Goal: Task Accomplishment & Management: Manage account settings

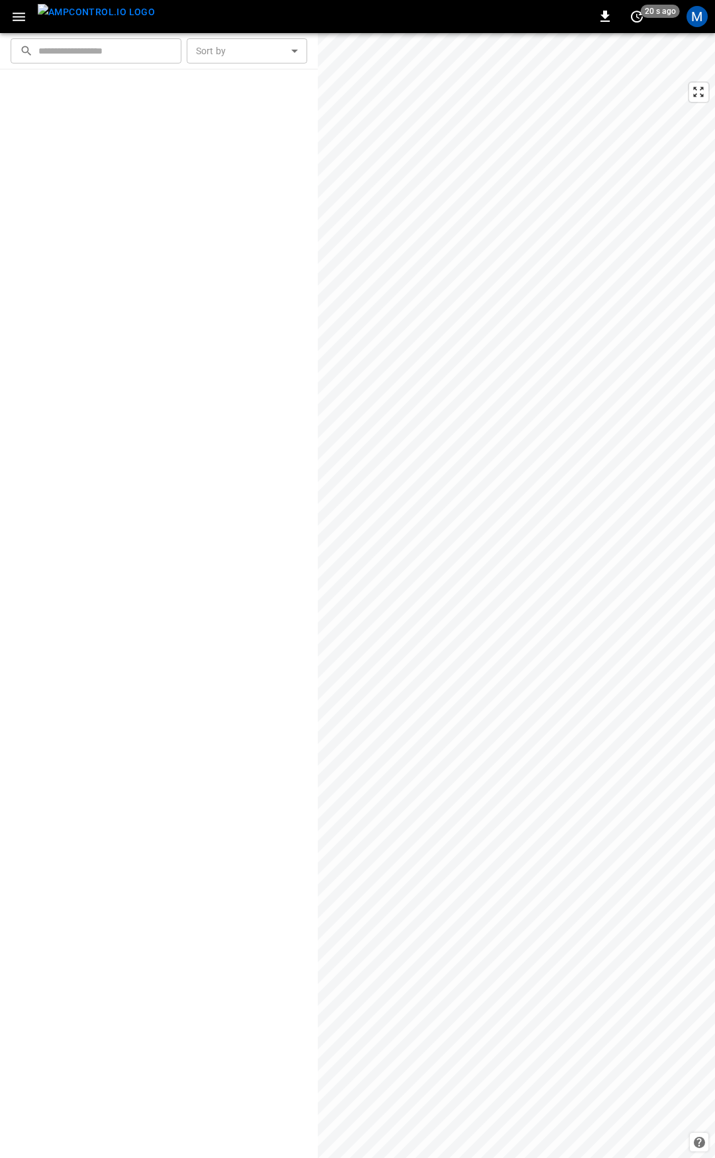
scroll to position [1384, 0]
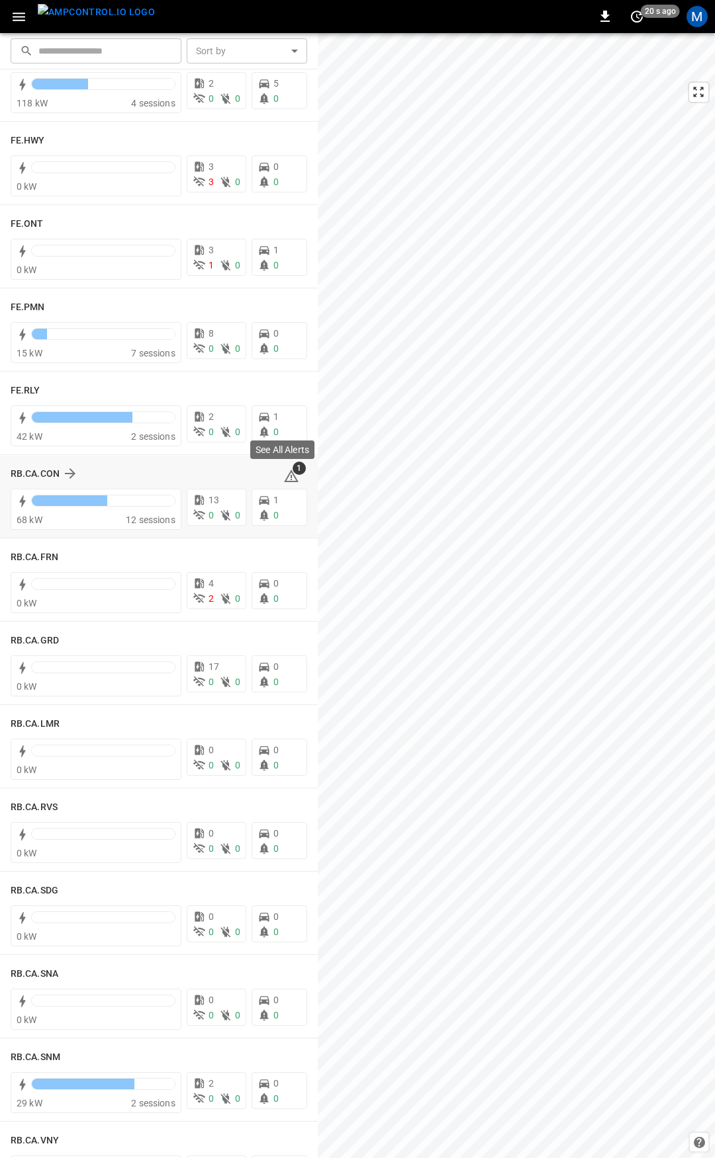
click at [283, 473] on icon at bounding box center [291, 476] width 16 height 16
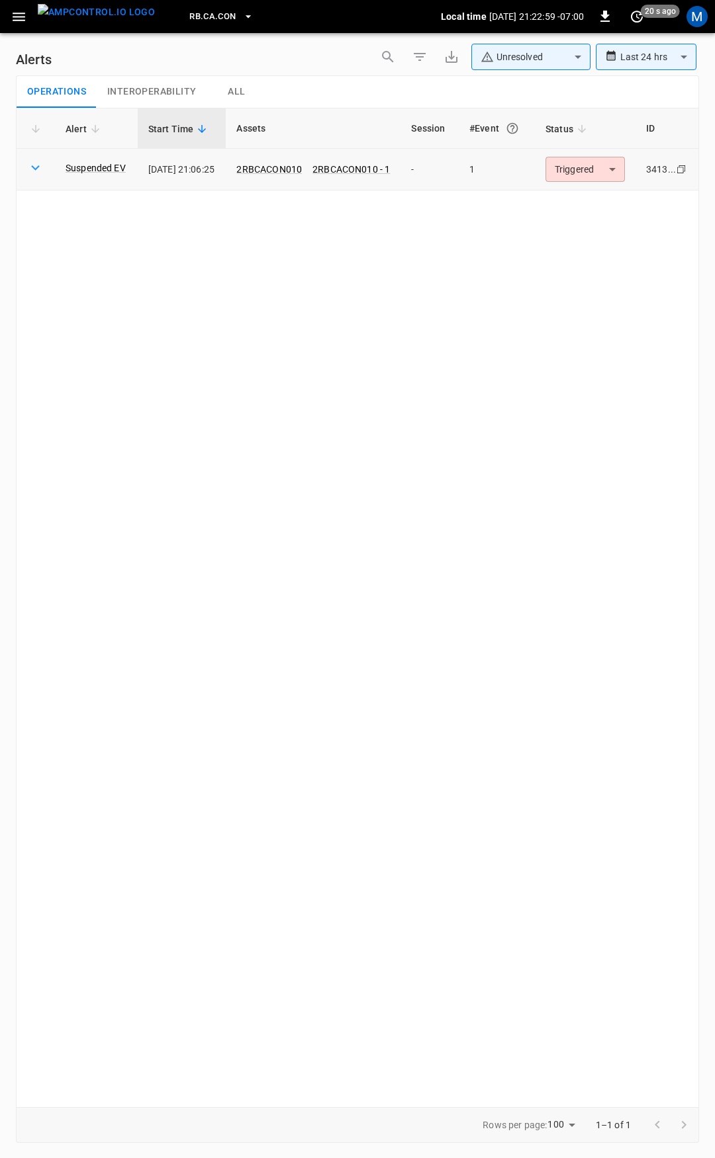
click at [580, 181] on body "**********" at bounding box center [357, 577] width 715 height 1154
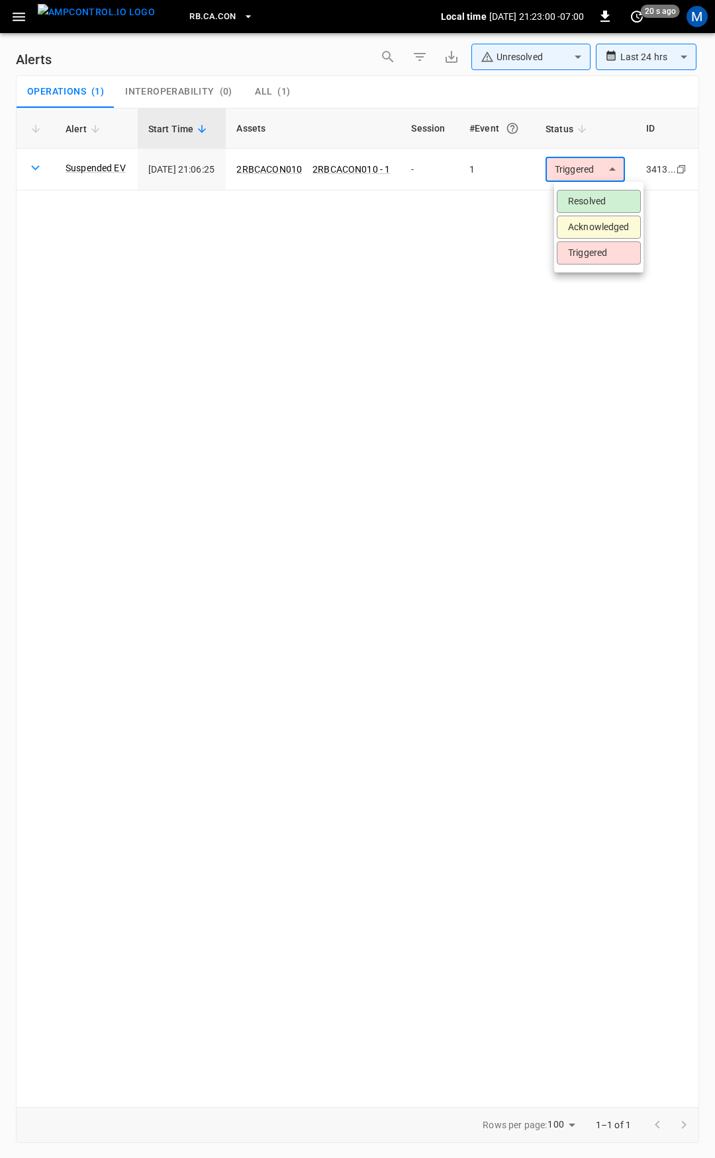
click at [580, 200] on li "Resolved" at bounding box center [598, 201] width 84 height 23
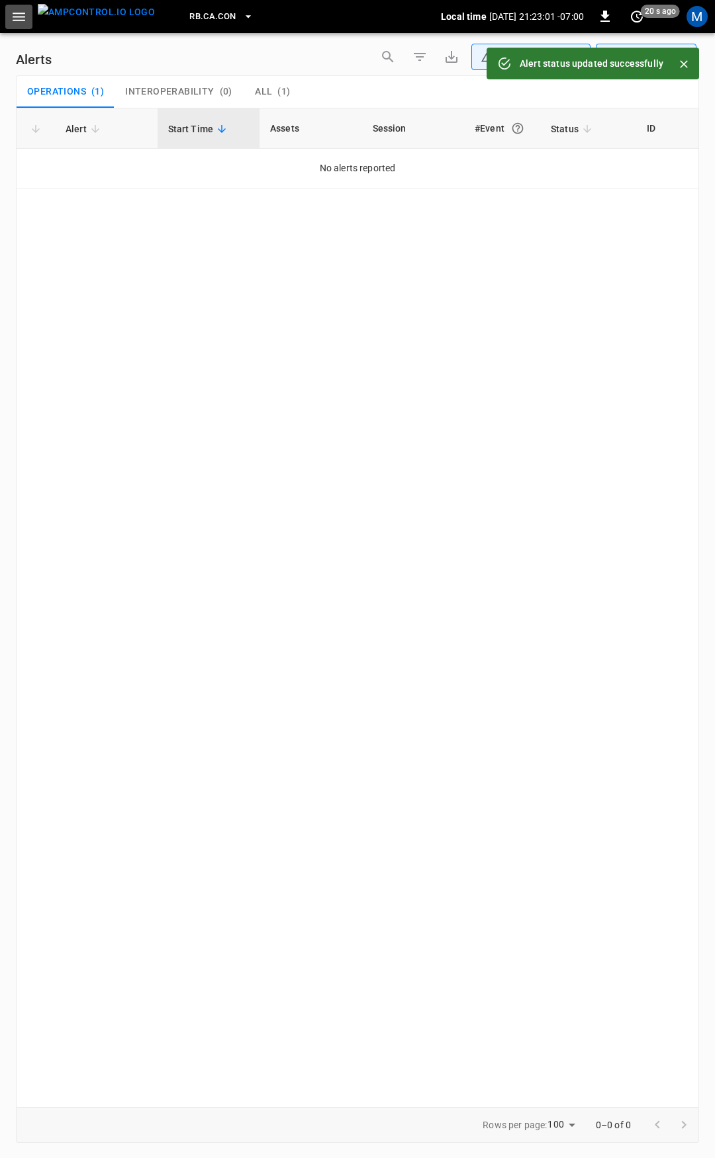
click at [26, 9] on icon "button" at bounding box center [19, 17] width 17 height 17
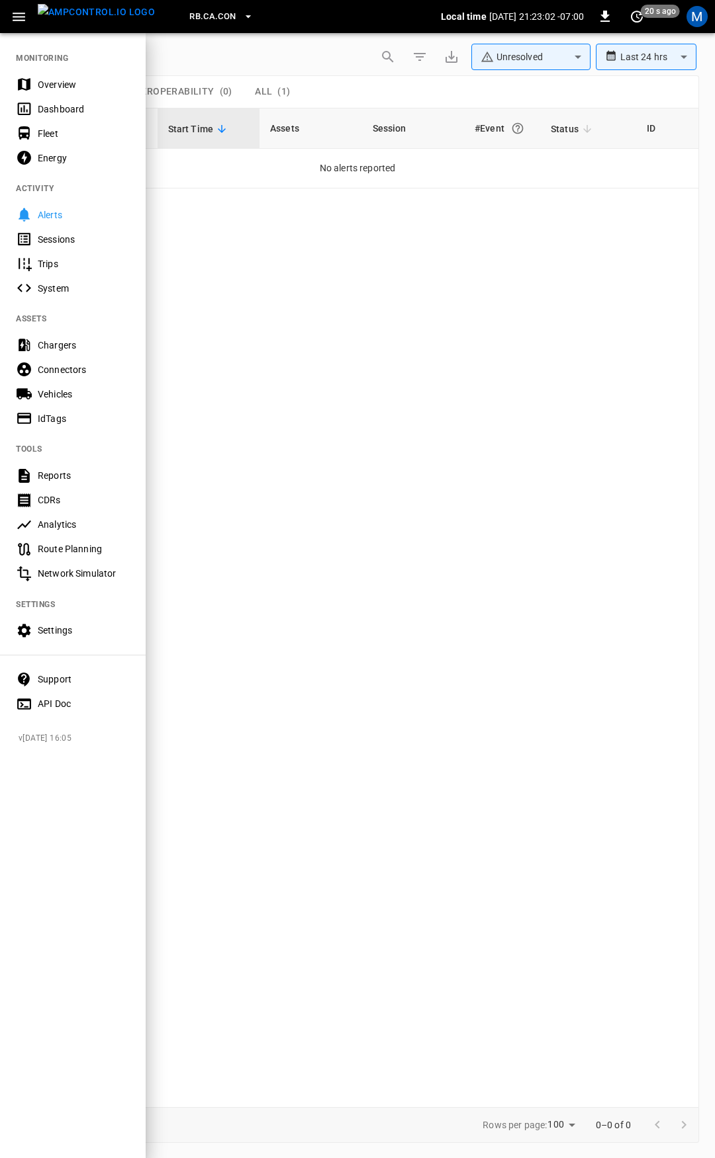
click at [53, 90] on div "Overview" at bounding box center [84, 84] width 92 height 13
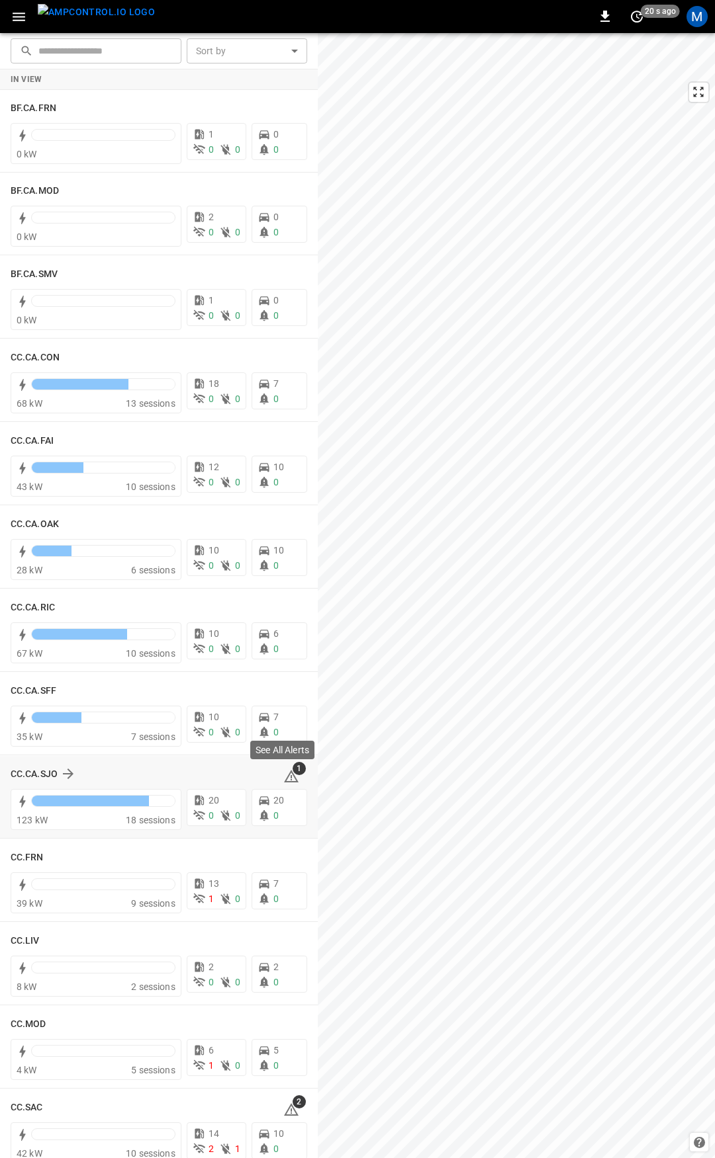
click at [292, 773] on span "1" at bounding box center [298, 768] width 13 height 13
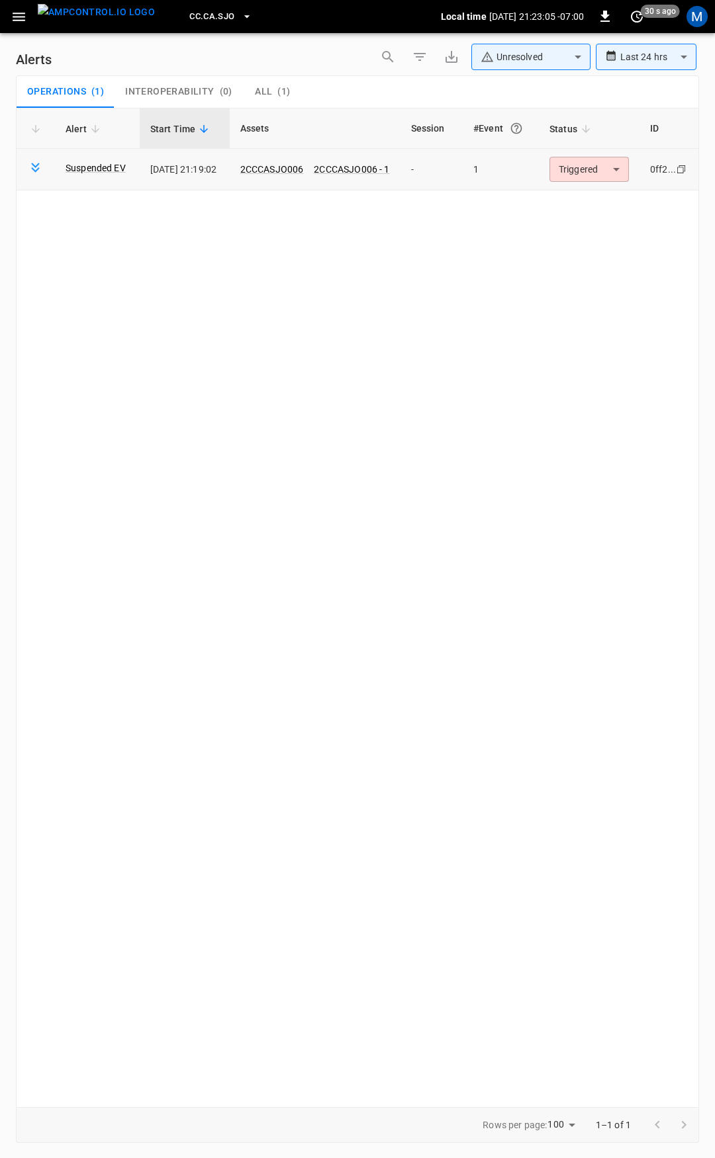
click at [586, 169] on body "**********" at bounding box center [357, 577] width 715 height 1154
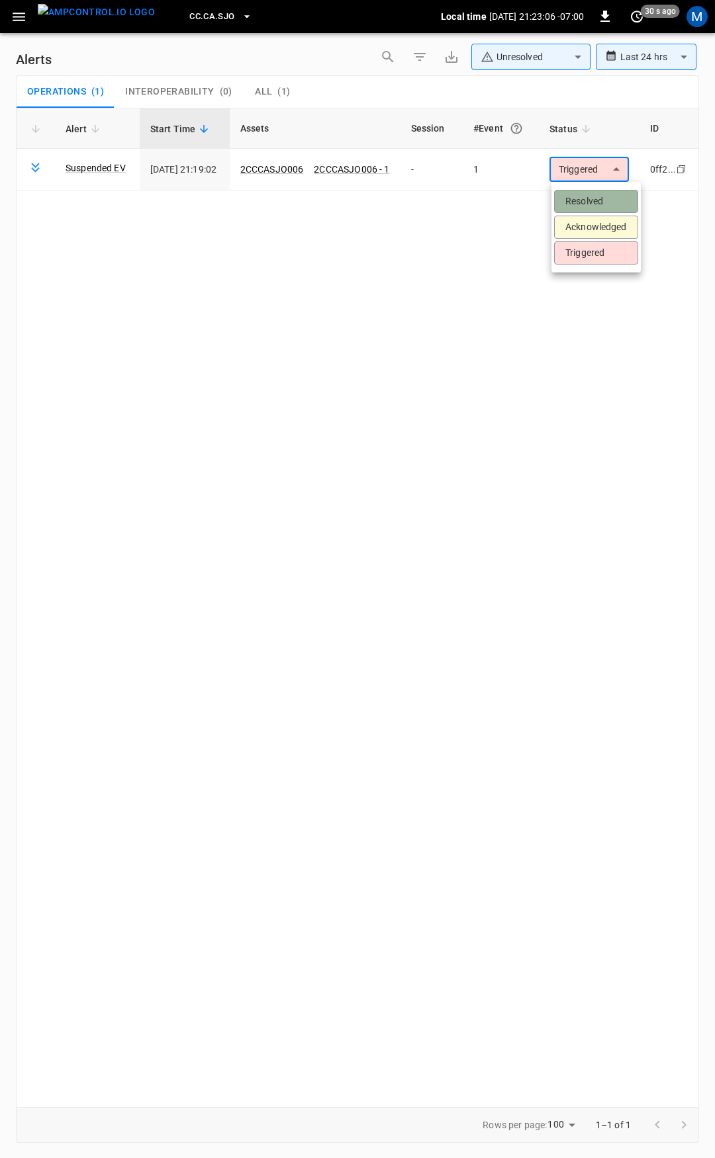
click at [590, 200] on li "Resolved" at bounding box center [596, 201] width 84 height 23
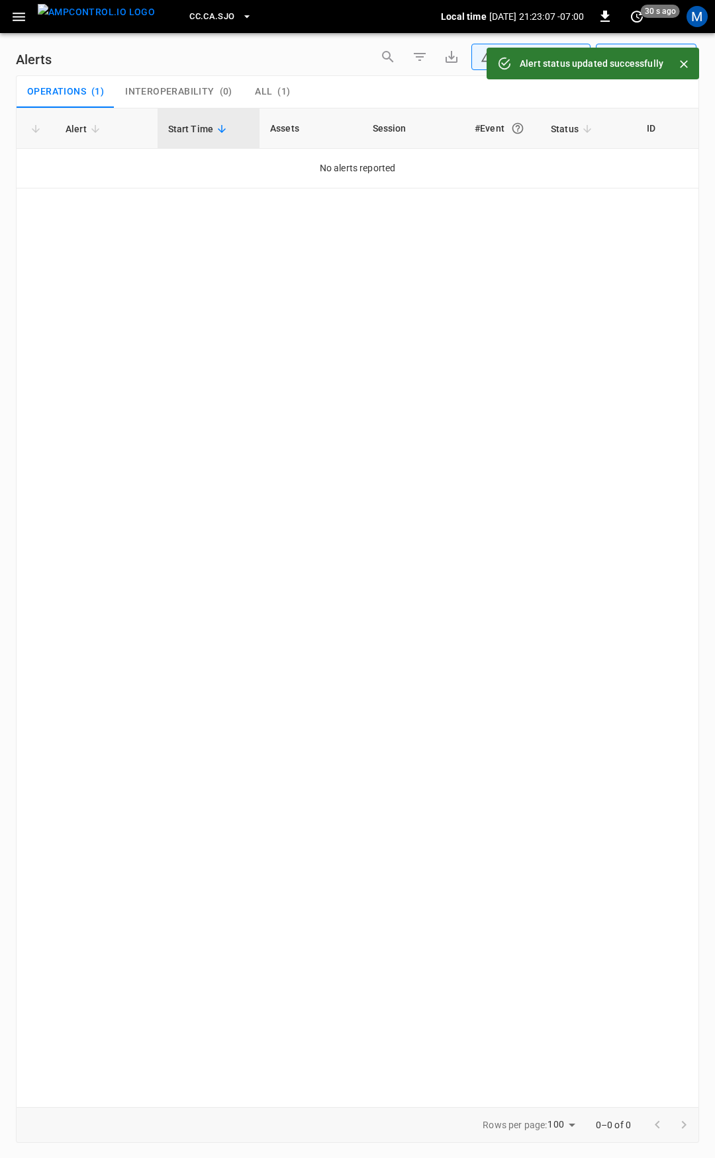
click at [19, 17] on icon "button" at bounding box center [19, 17] width 13 height 9
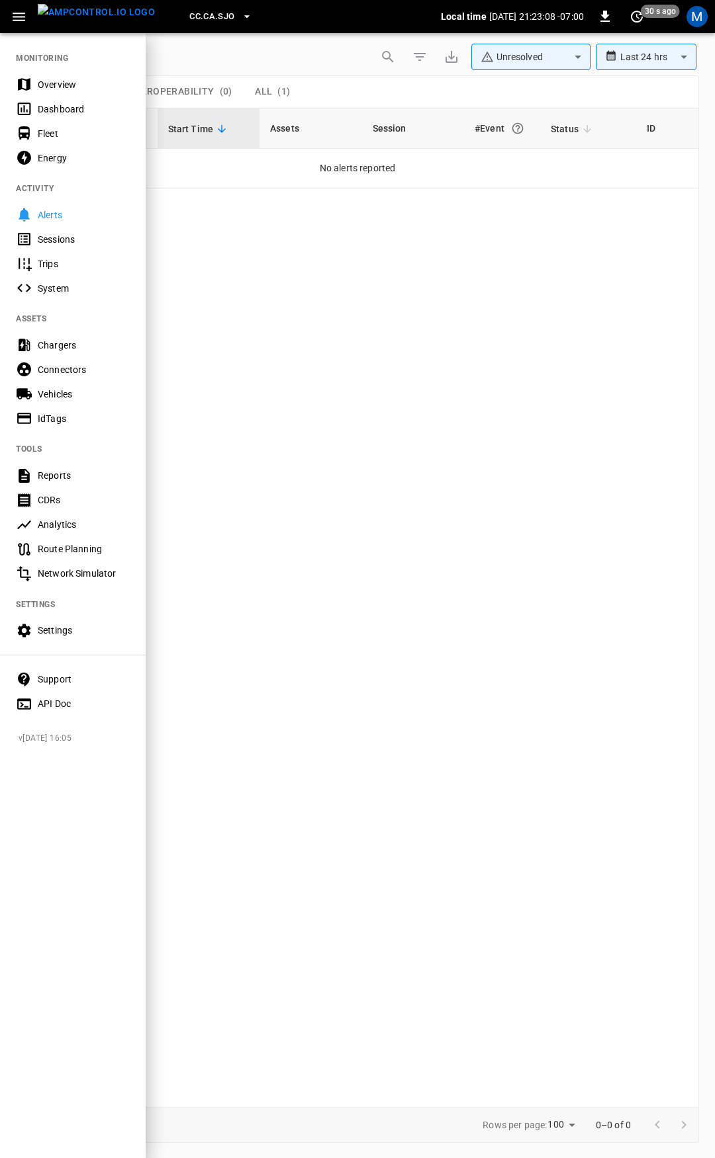
click at [59, 80] on div "Overview" at bounding box center [84, 84] width 92 height 13
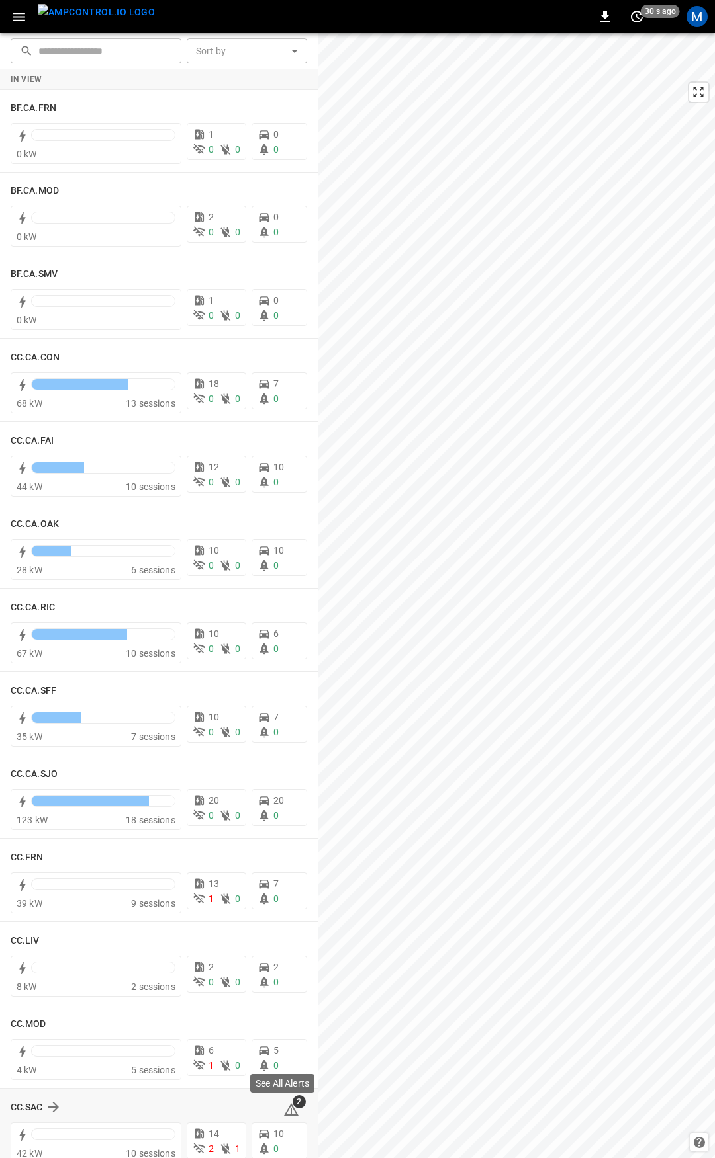
click at [292, 1108] on span "2" at bounding box center [298, 1102] width 13 height 13
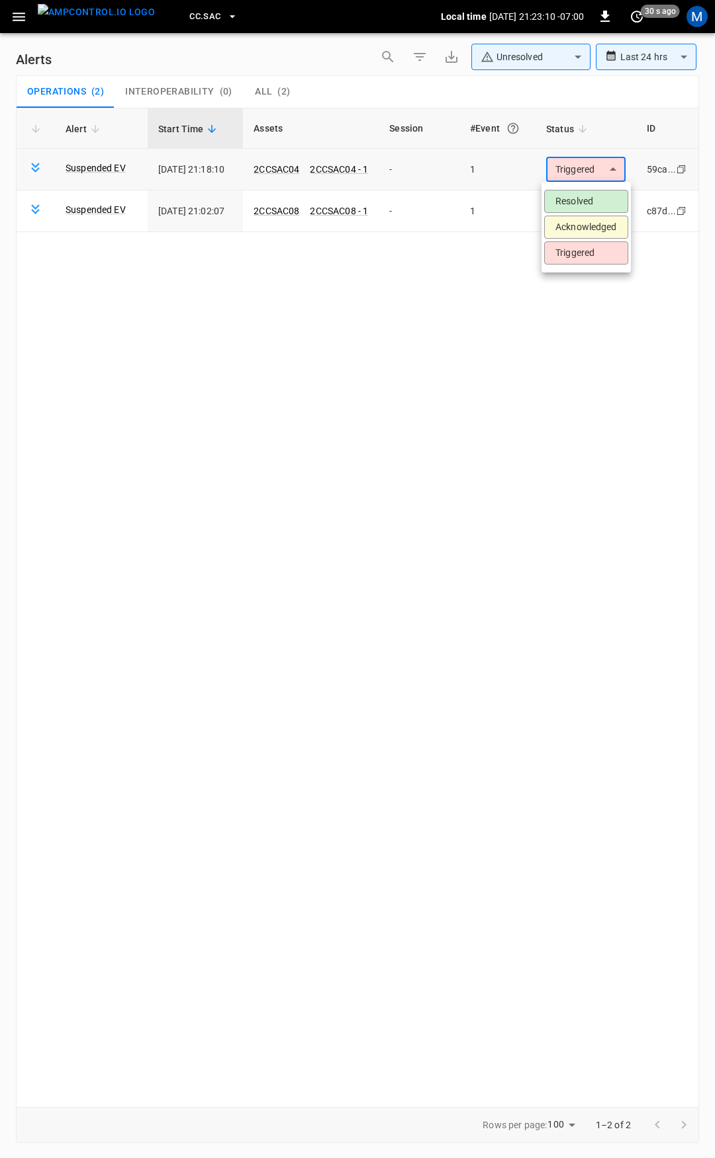
click at [586, 165] on body "**********" at bounding box center [357, 577] width 715 height 1154
click at [589, 200] on li "Resolved" at bounding box center [586, 201] width 84 height 23
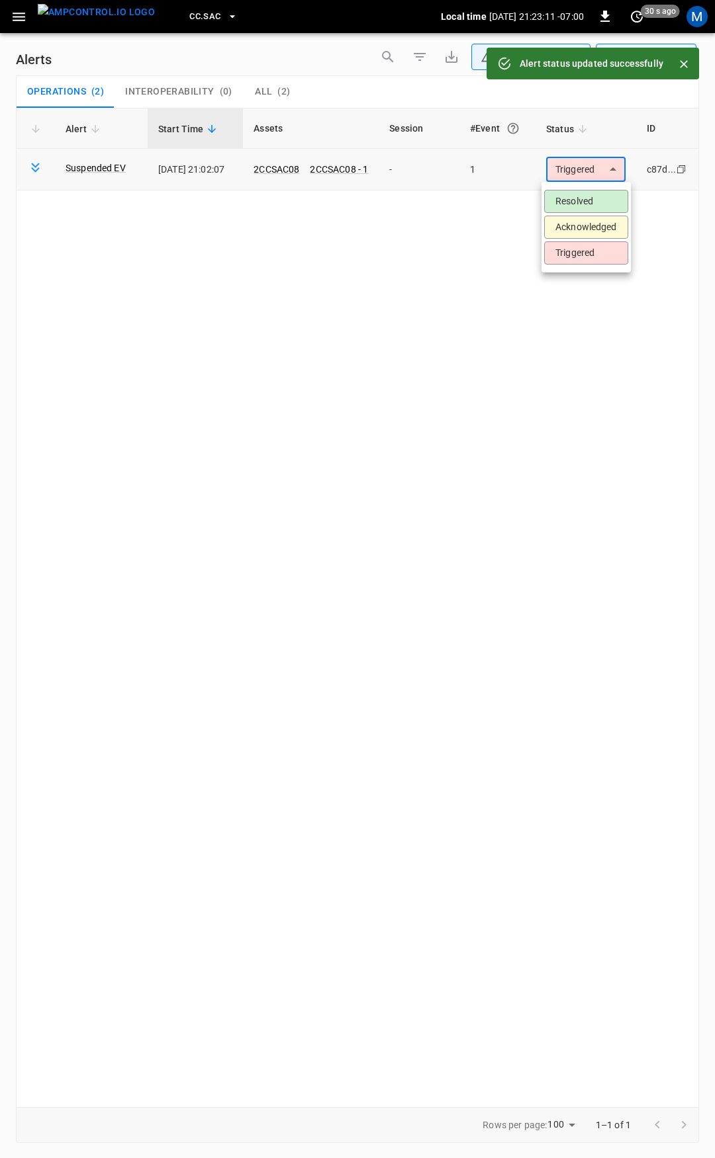
click at [599, 171] on body "**********" at bounding box center [357, 577] width 715 height 1154
click at [593, 193] on li "Resolved" at bounding box center [586, 201] width 84 height 23
click at [19, 18] on icon "button" at bounding box center [19, 17] width 17 height 17
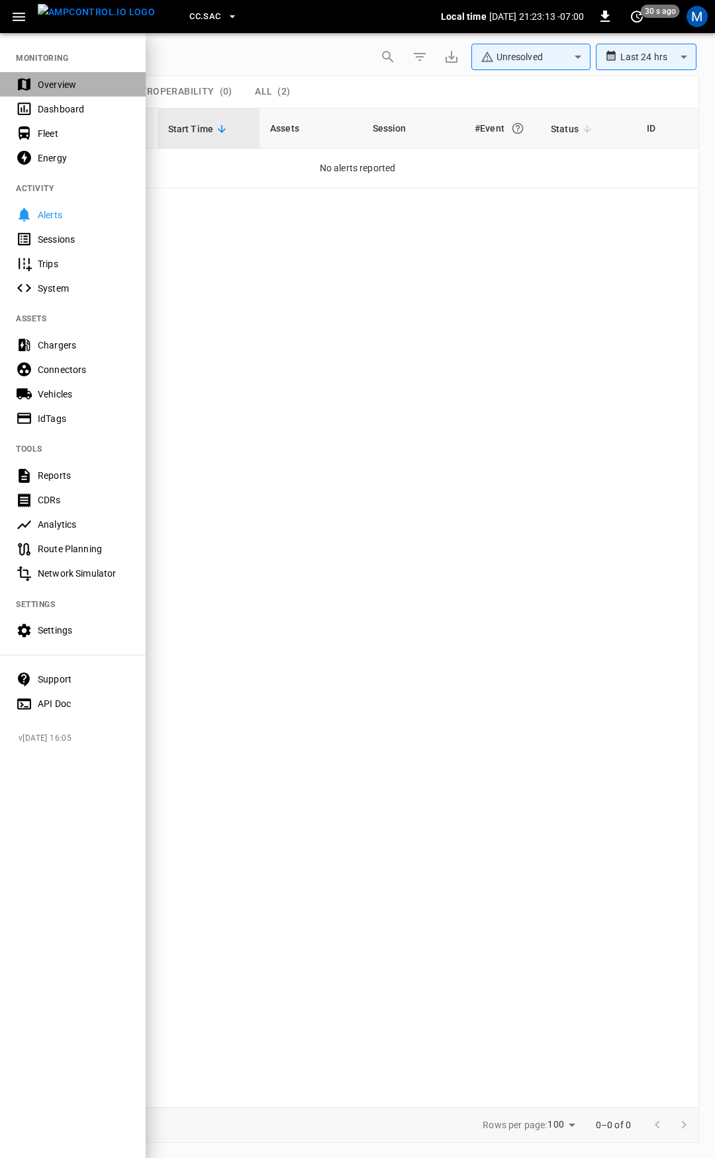
drag, startPoint x: 58, startPoint y: 85, endPoint x: 202, endPoint y: 128, distance: 149.9
click at [59, 85] on div "Overview" at bounding box center [84, 84] width 92 height 13
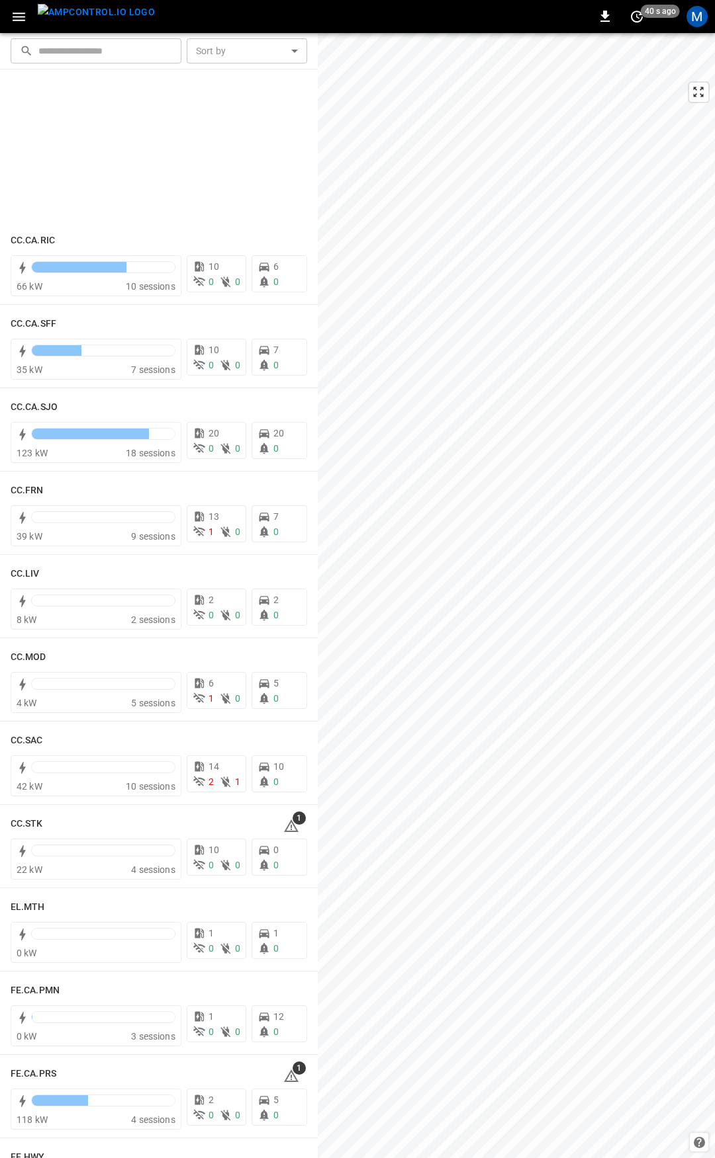
scroll to position [639, 0]
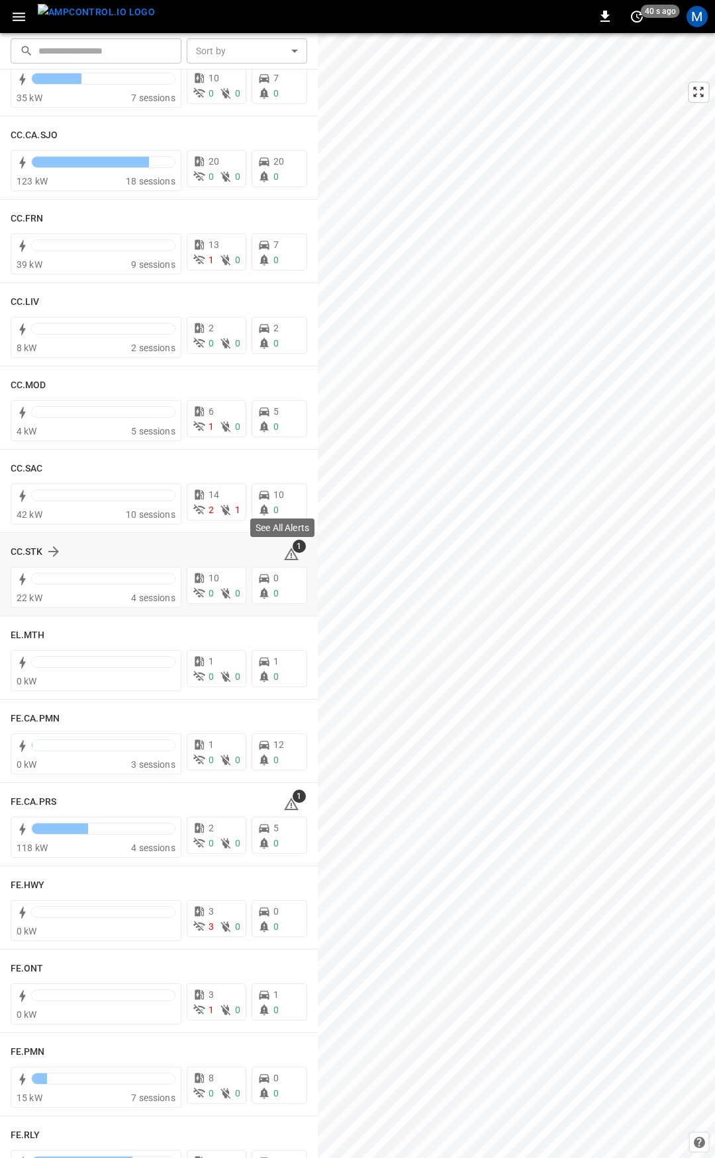
click at [284, 552] on icon at bounding box center [291, 554] width 15 height 13
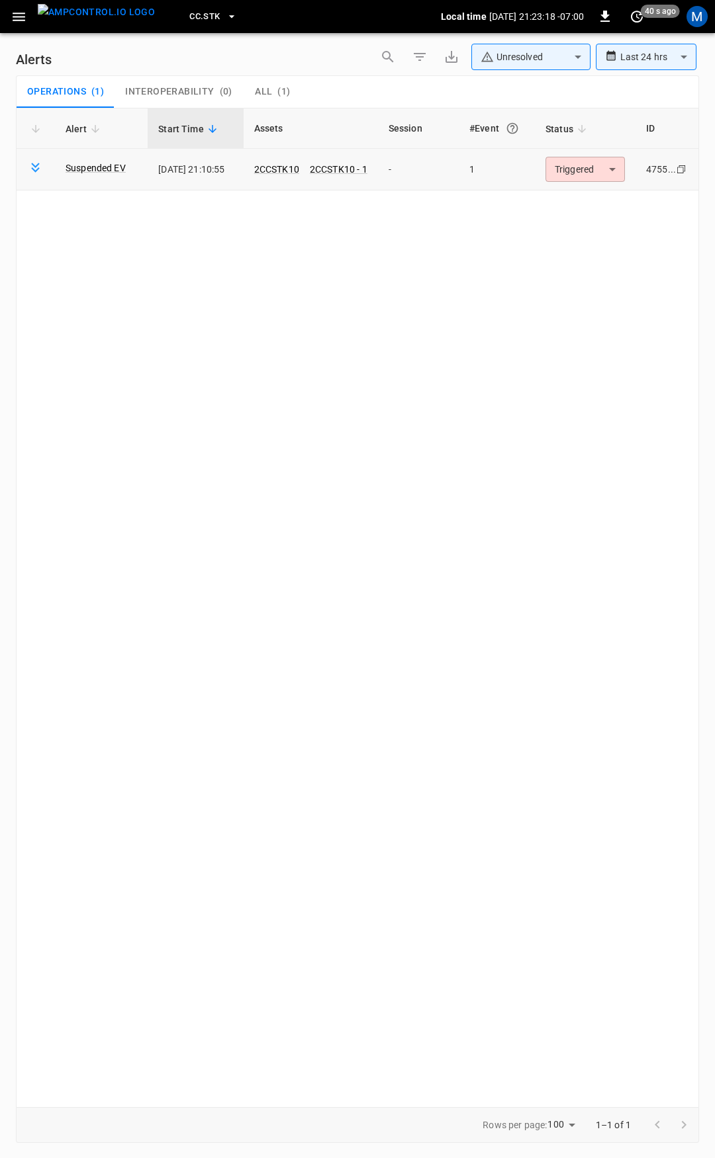
click at [599, 164] on body "**********" at bounding box center [357, 577] width 715 height 1154
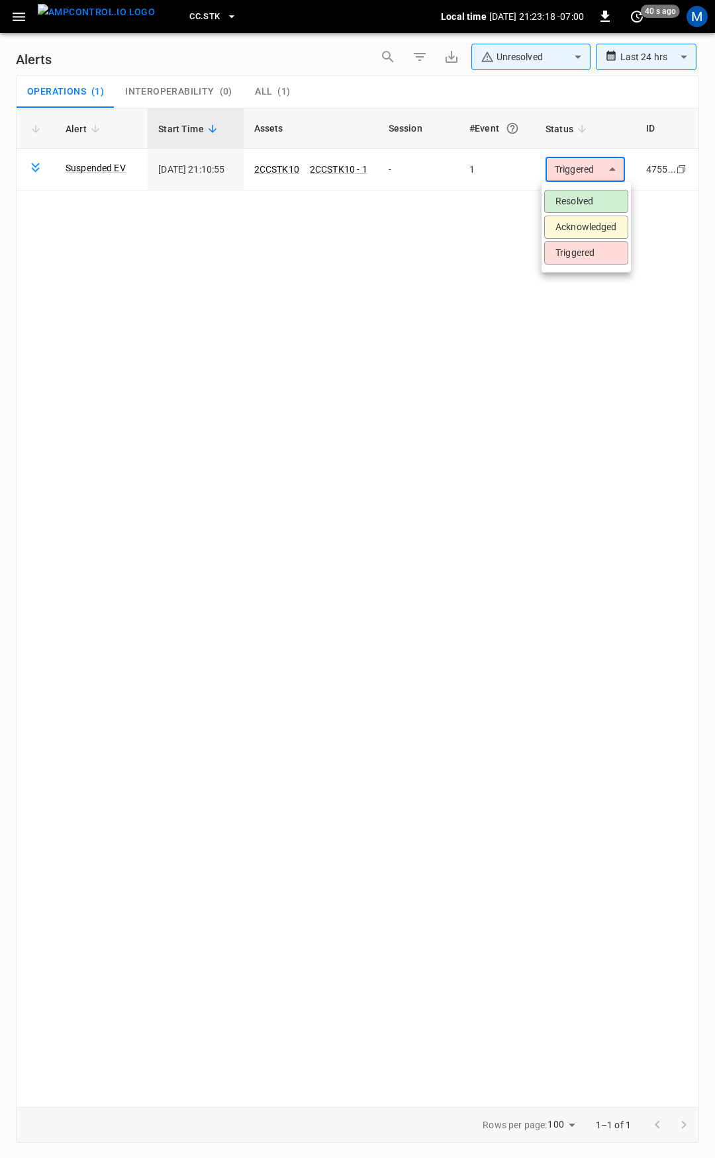
click at [593, 200] on li "Resolved" at bounding box center [586, 201] width 84 height 23
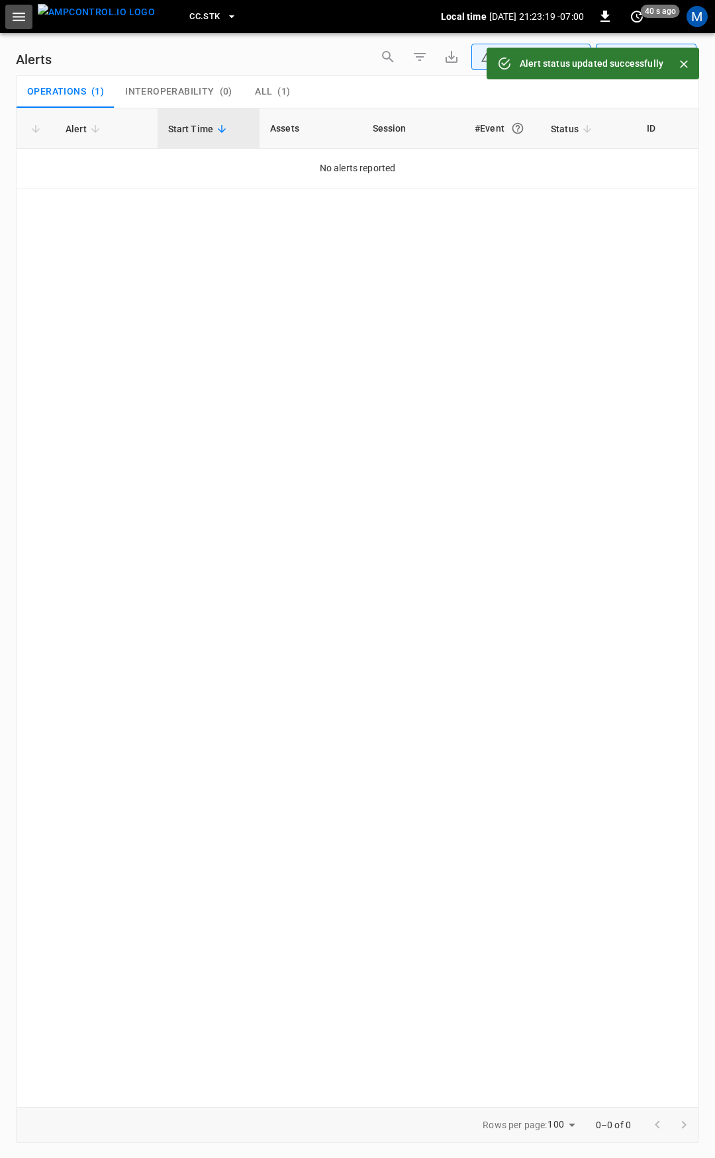
click at [20, 22] on icon "button" at bounding box center [19, 17] width 17 height 17
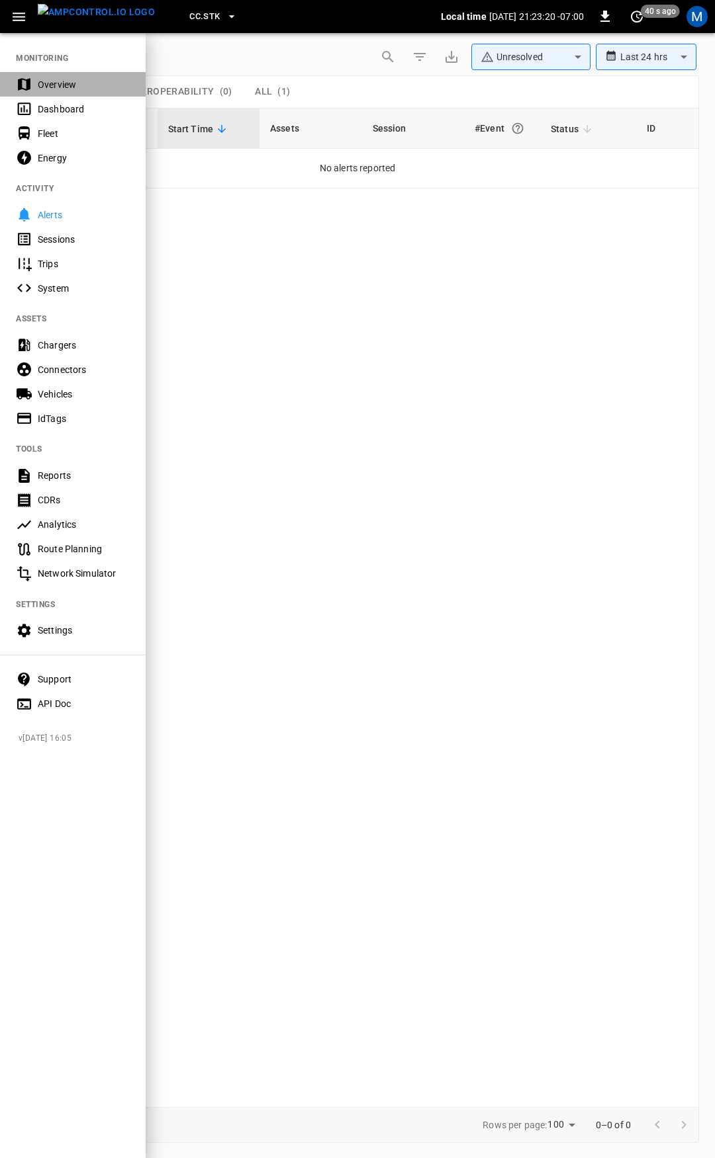
drag, startPoint x: 80, startPoint y: 85, endPoint x: 165, endPoint y: 147, distance: 105.1
click at [81, 85] on div "Overview" at bounding box center [84, 84] width 92 height 13
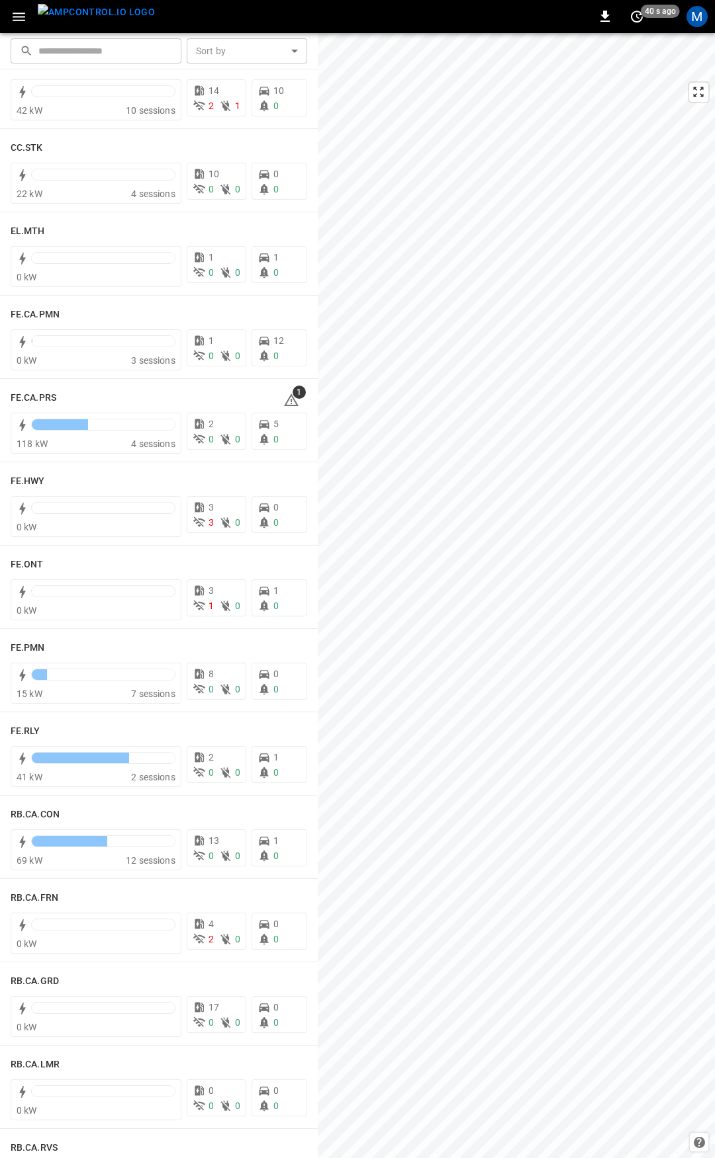
scroll to position [1045, 0]
click at [285, 404] on icon at bounding box center [291, 398] width 15 height 13
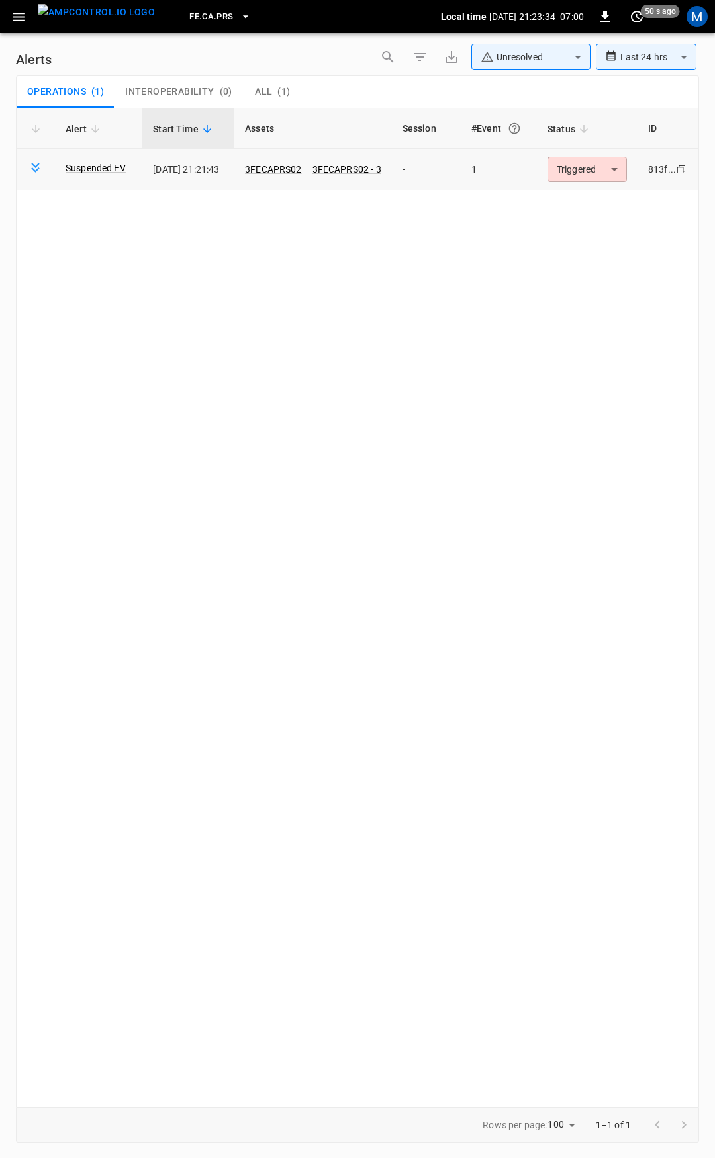
click at [586, 170] on body "**********" at bounding box center [357, 577] width 715 height 1154
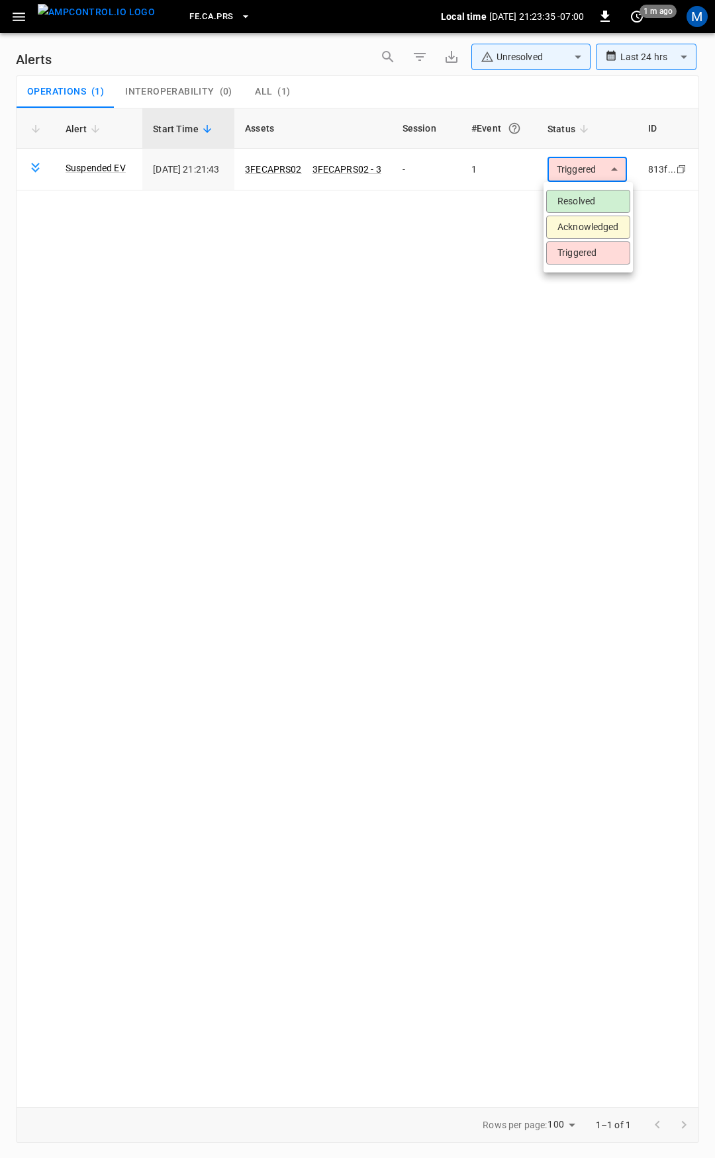
click at [584, 203] on li "Resolved" at bounding box center [588, 201] width 84 height 23
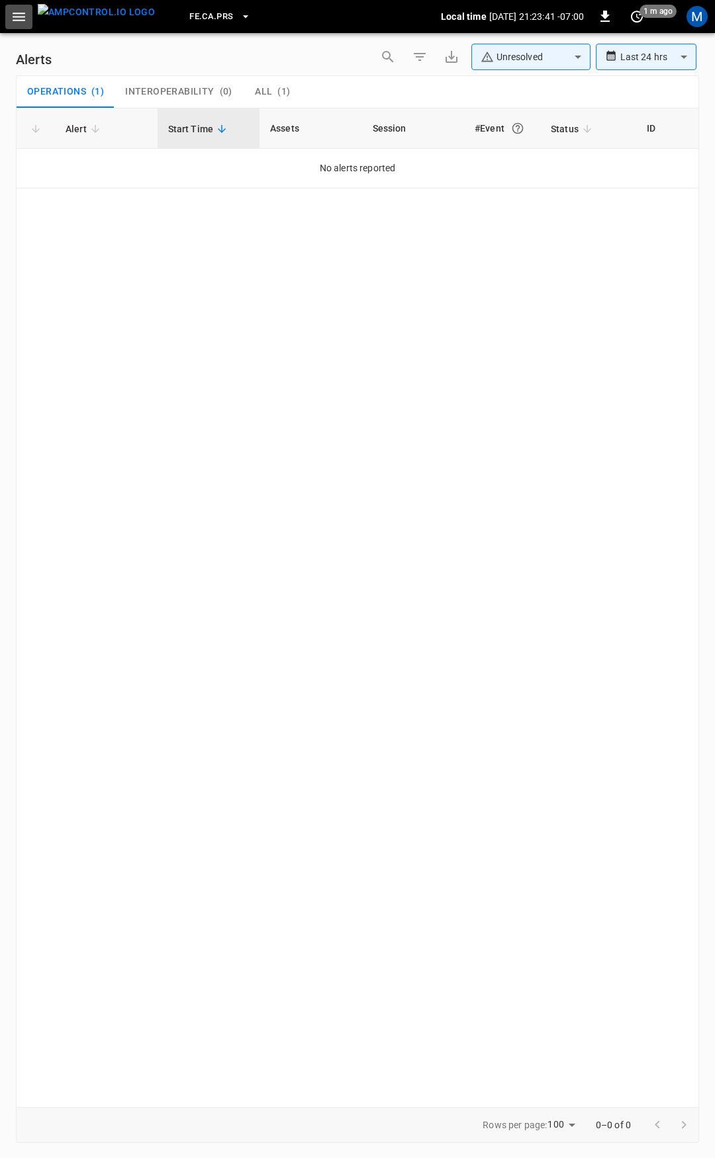
click at [17, 22] on icon "button" at bounding box center [19, 17] width 17 height 17
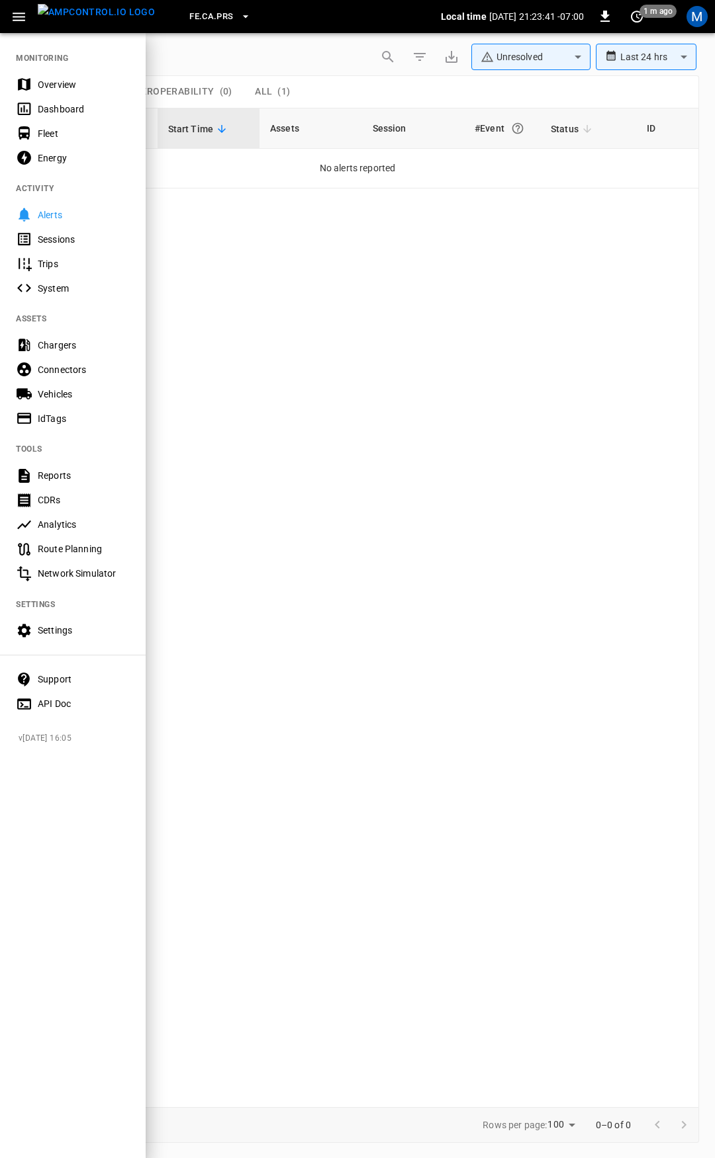
click at [51, 86] on div "Overview" at bounding box center [84, 84] width 92 height 13
